Goal: Task Accomplishment & Management: Use online tool/utility

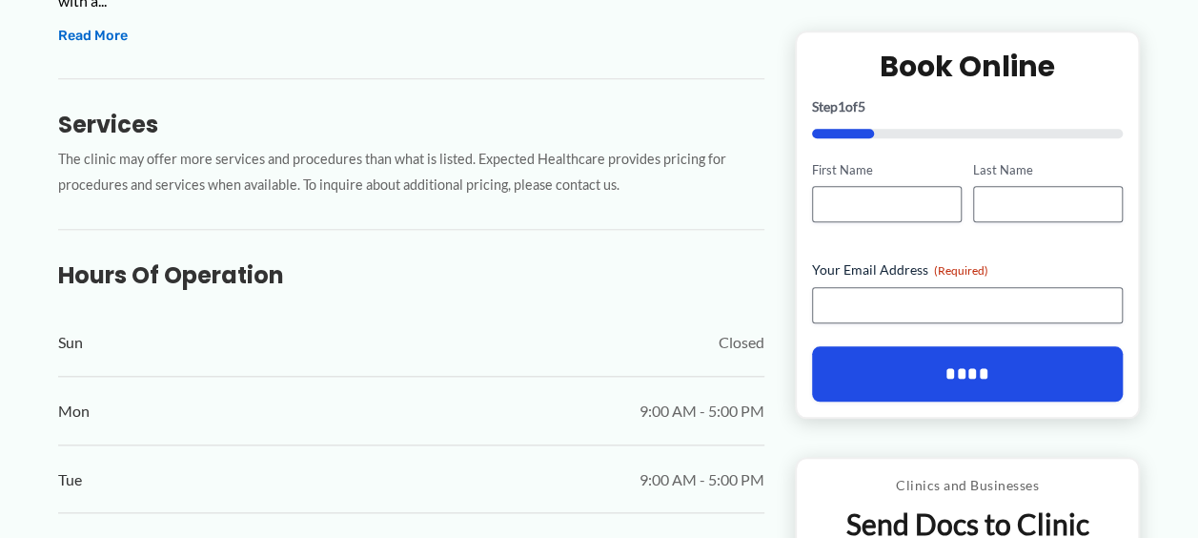
scroll to position [867, 0]
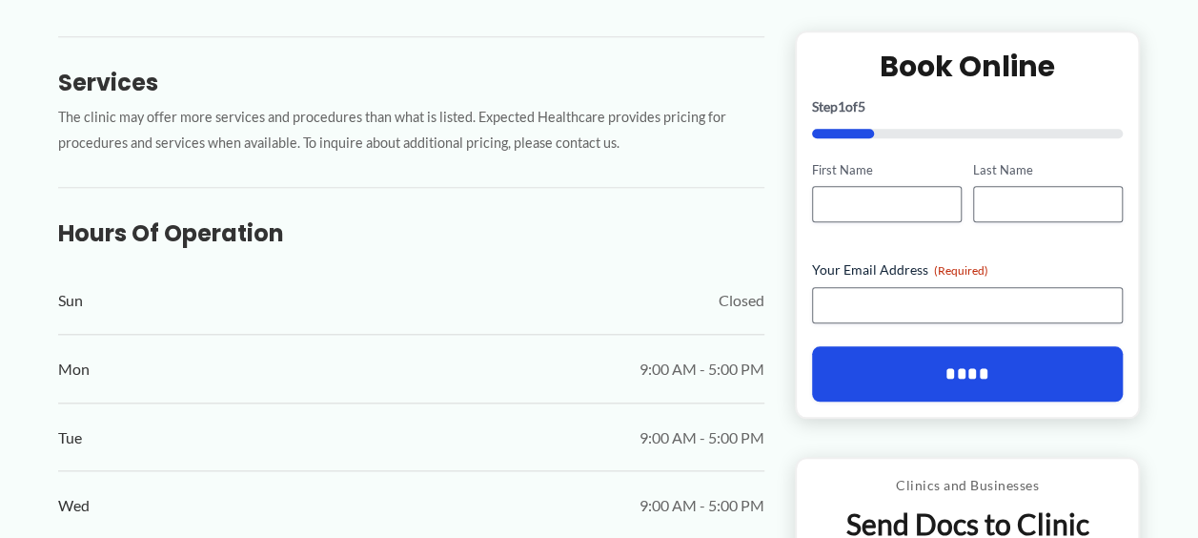
click at [1031, 465] on div "Clinics and Businesses Send Docs to Clinic Send Secure Fax" at bounding box center [968, 538] width 346 height 160
drag, startPoint x: 1011, startPoint y: 499, endPoint x: 1012, endPoint y: 487, distance: 11.5
click at [1010, 498] on div "Clinics and Businesses Send Docs to Clinic Send Secure Fax" at bounding box center [968, 538] width 314 height 128
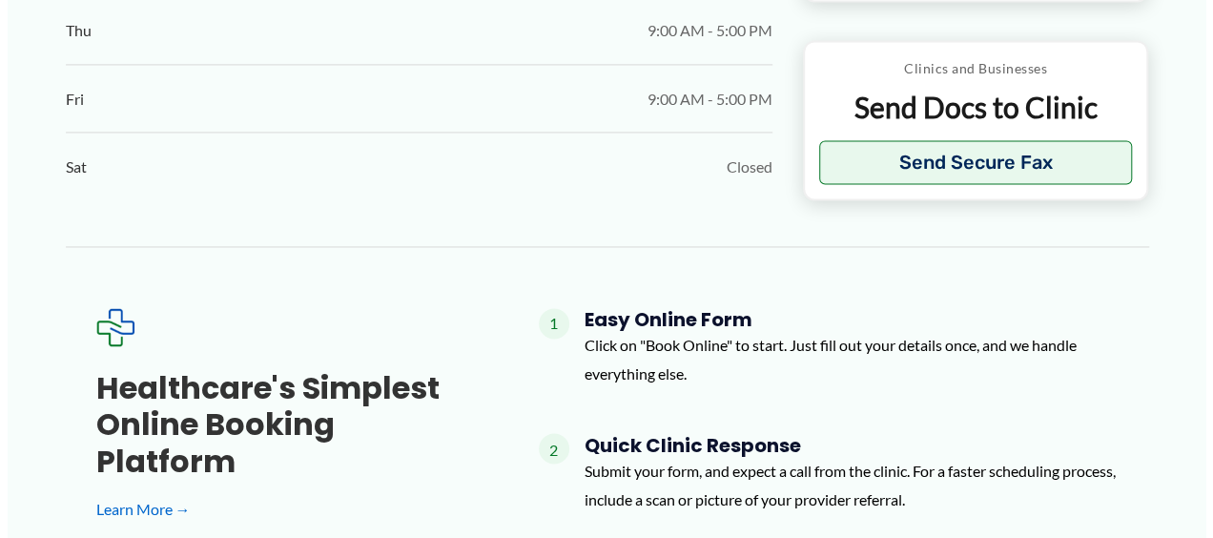
scroll to position [1229, 0]
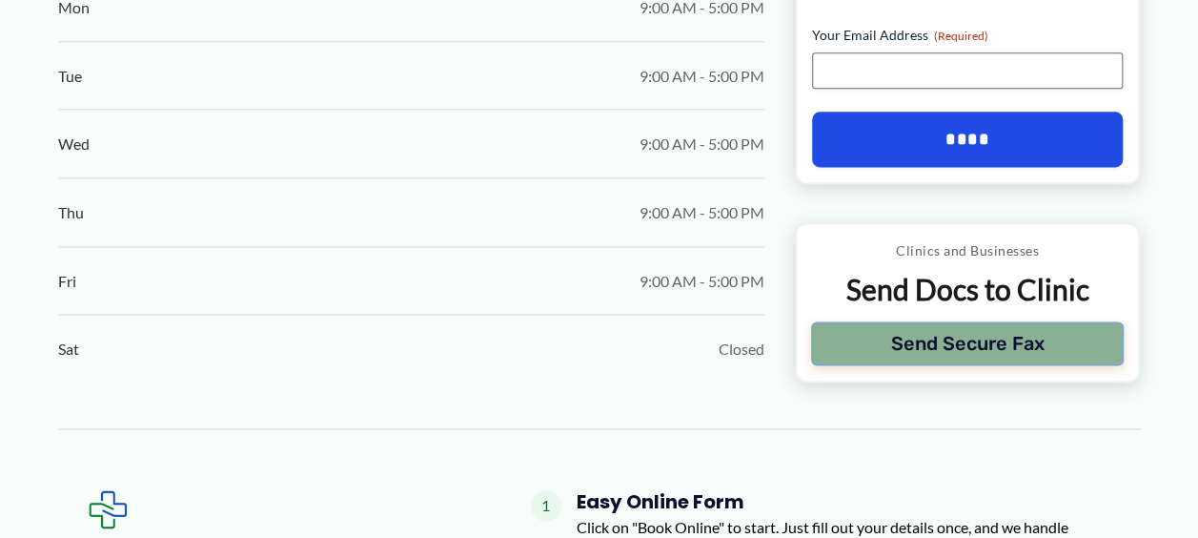
click at [1073, 290] on div "Clinics and Businesses Send Docs to Clinic Send Secure Fax" at bounding box center [968, 302] width 314 height 128
click at [1056, 321] on button "Send Secure Fax" at bounding box center [968, 343] width 314 height 44
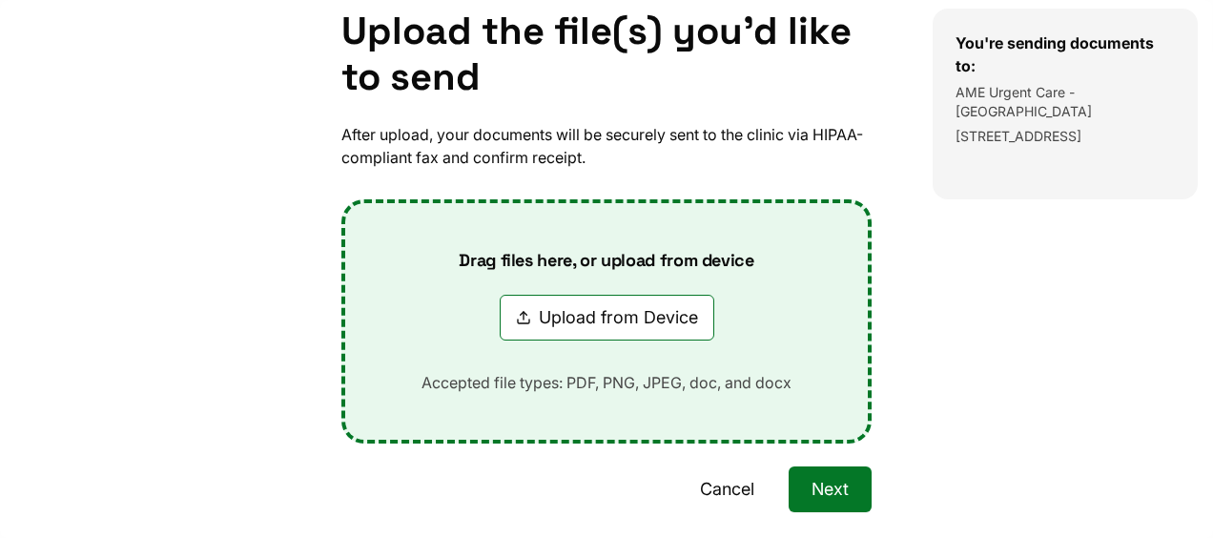
scroll to position [0, 0]
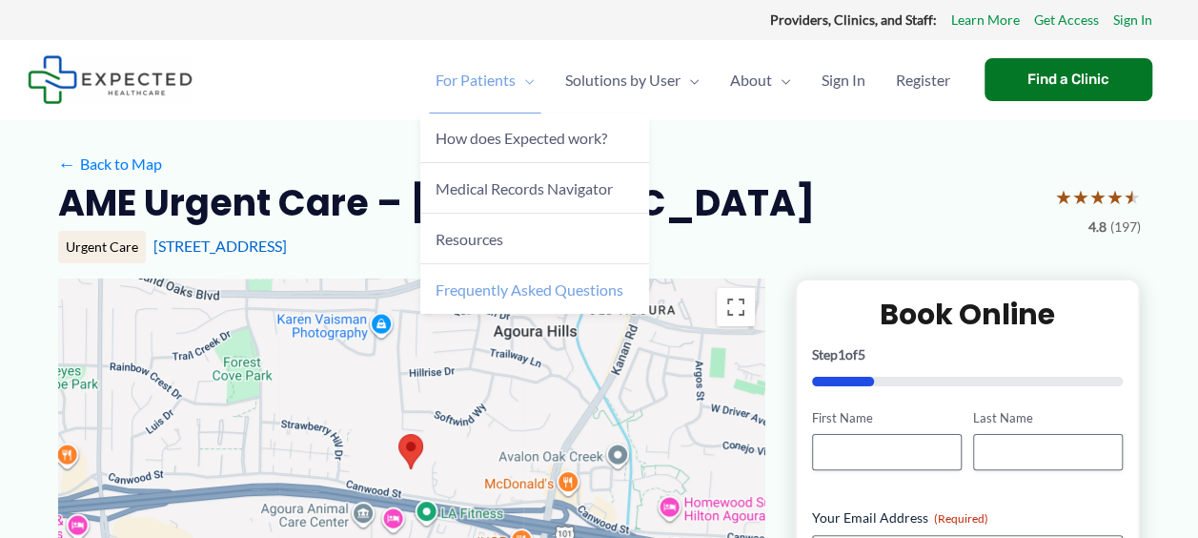
click at [524, 286] on span "Frequently Asked Questions" at bounding box center [530, 289] width 188 height 18
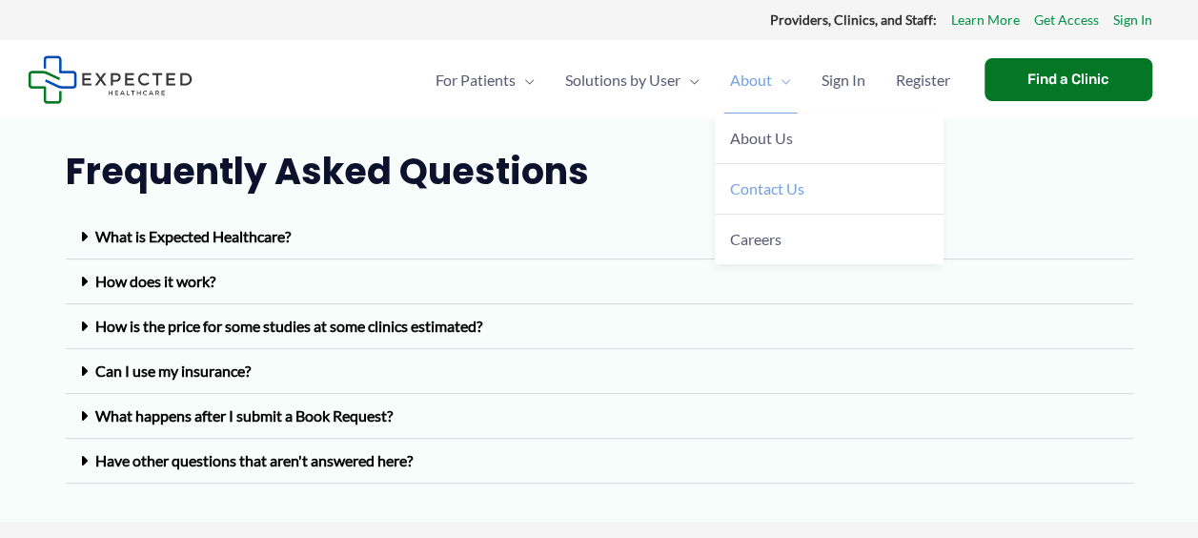
click at [763, 181] on span "Contact Us" at bounding box center [767, 188] width 74 height 18
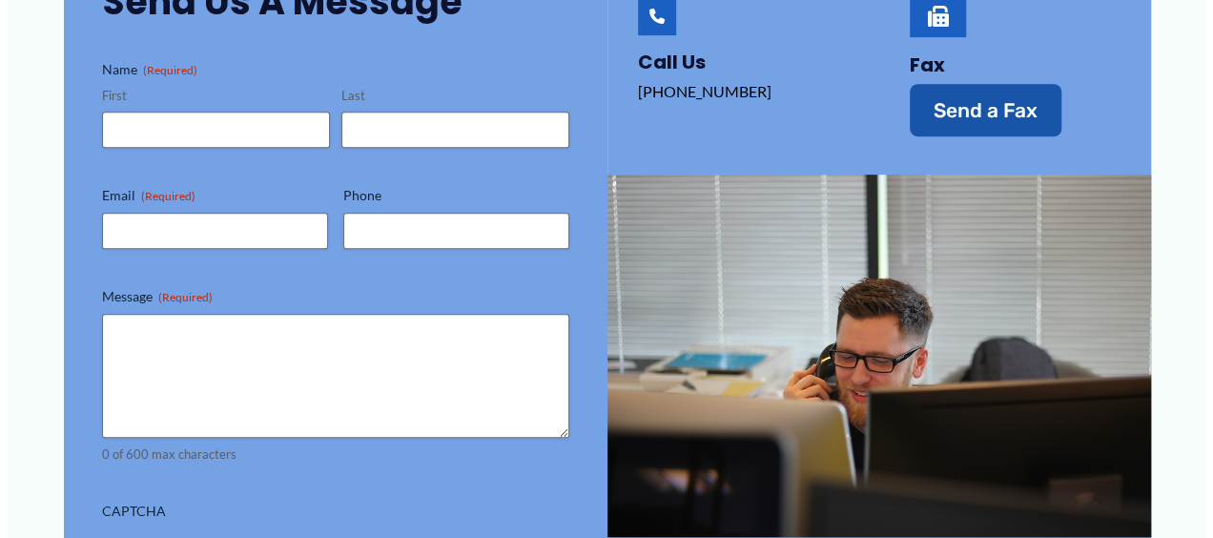
scroll to position [381, 0]
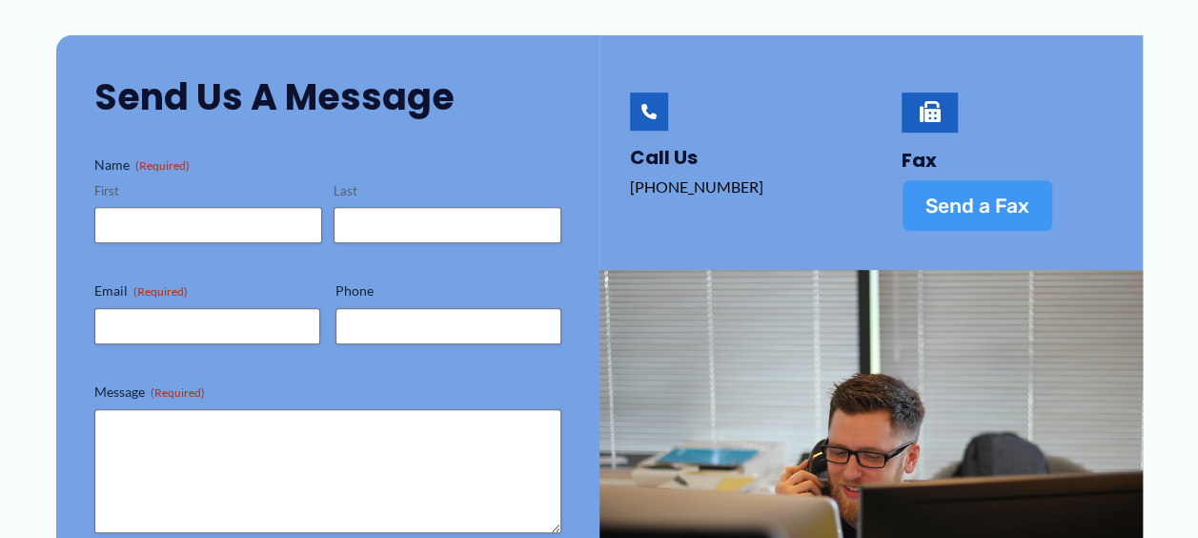
click at [970, 211] on span "Send a Fax" at bounding box center [978, 205] width 104 height 20
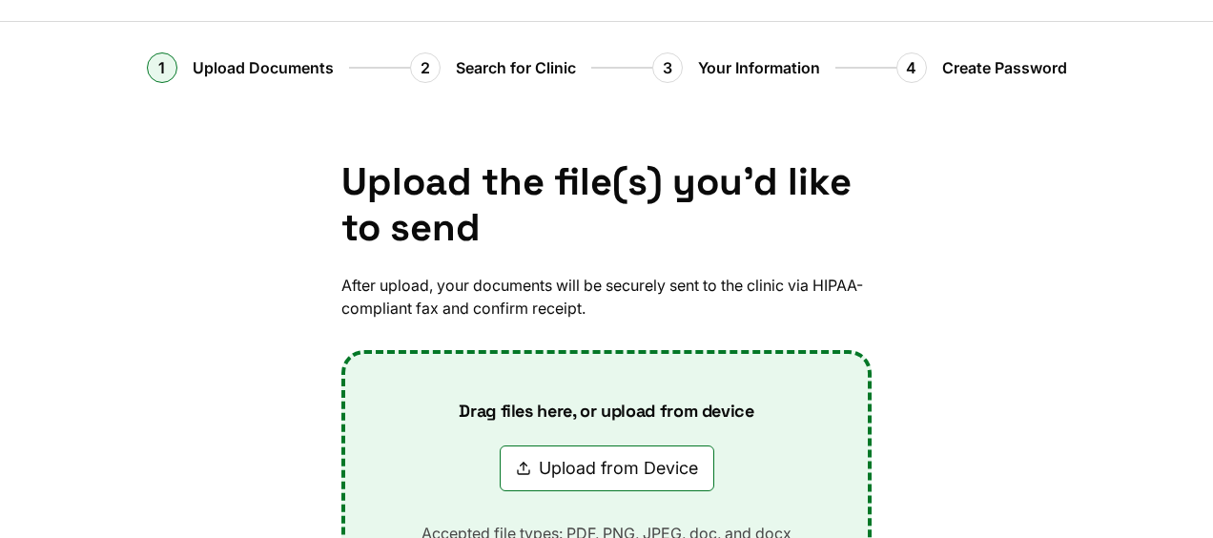
scroll to position [0, 0]
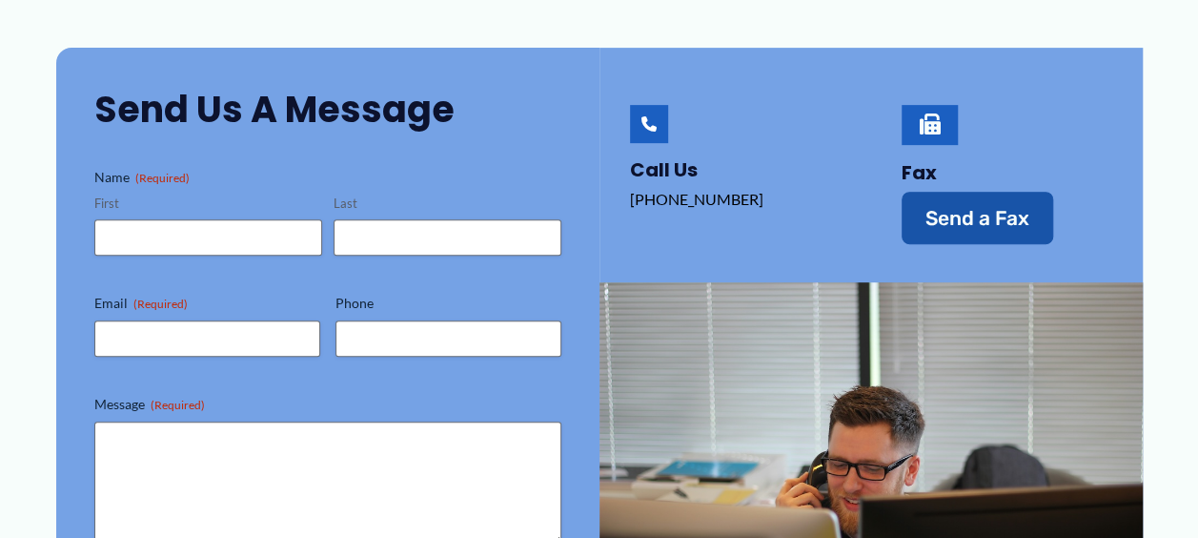
scroll to position [381, 0]
